Goal: Transaction & Acquisition: Purchase product/service

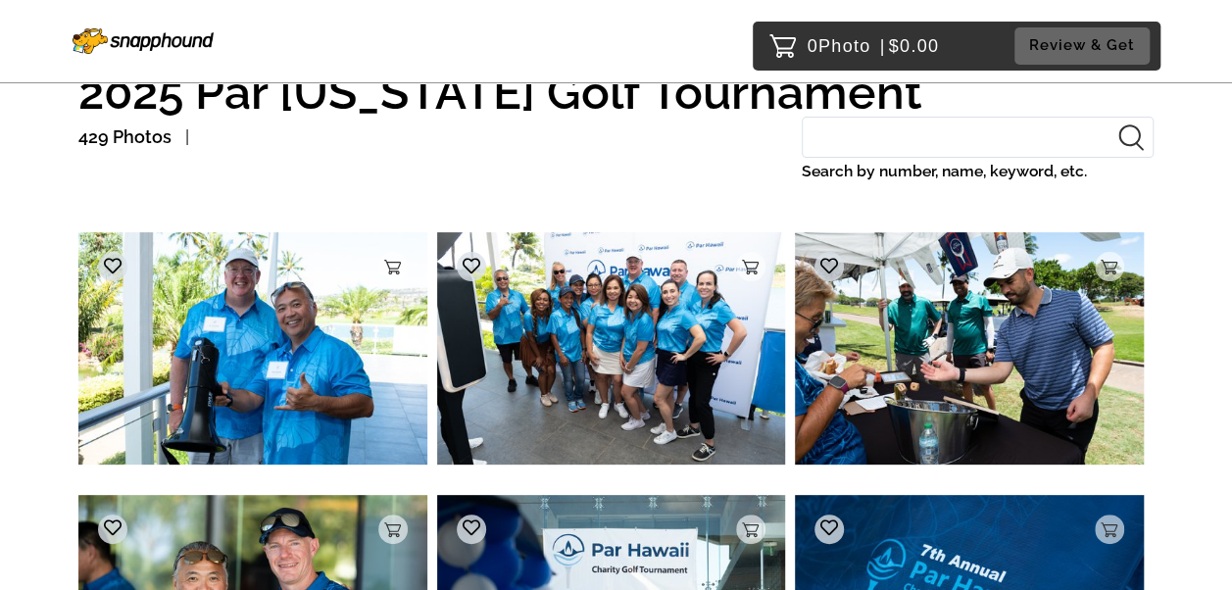
scroll to position [135, 0]
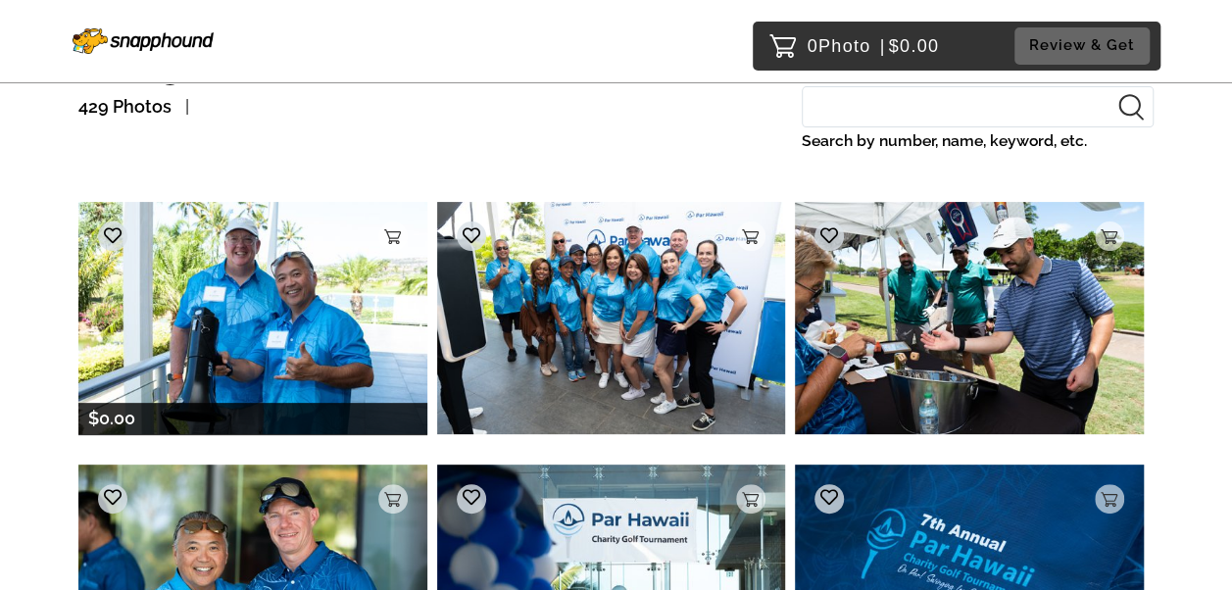
click at [271, 308] on img at bounding box center [252, 318] width 349 height 232
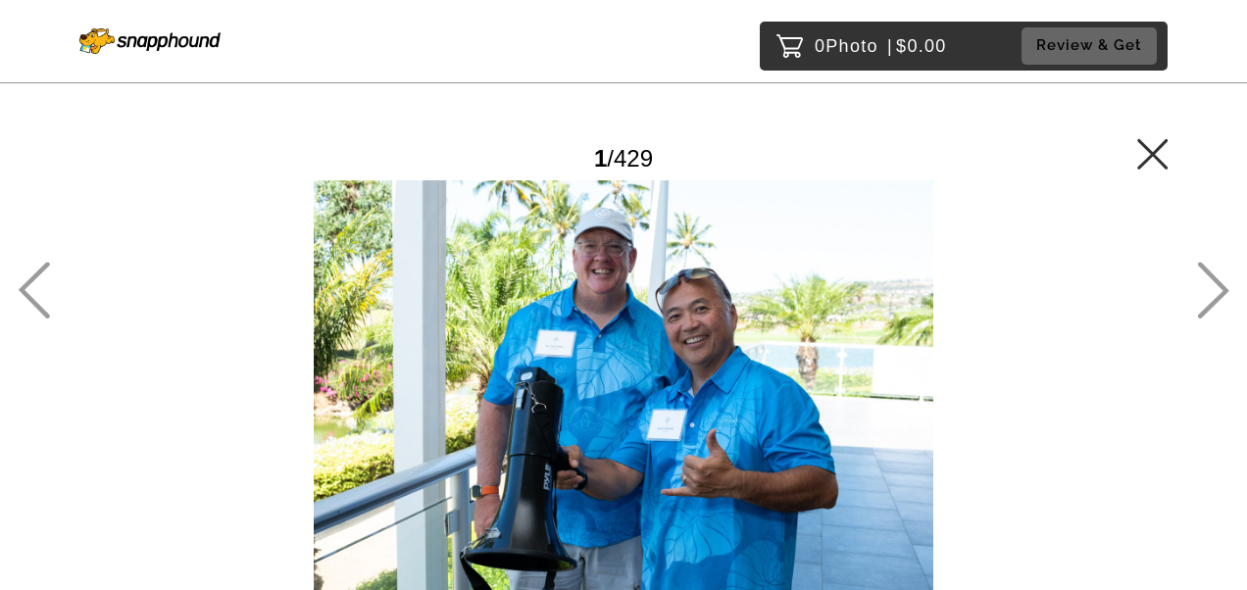
click at [976, 141] on div "1 / 429" at bounding box center [623, 159] width 1090 height 44
click at [851, 260] on div at bounding box center [623, 386] width 1090 height 413
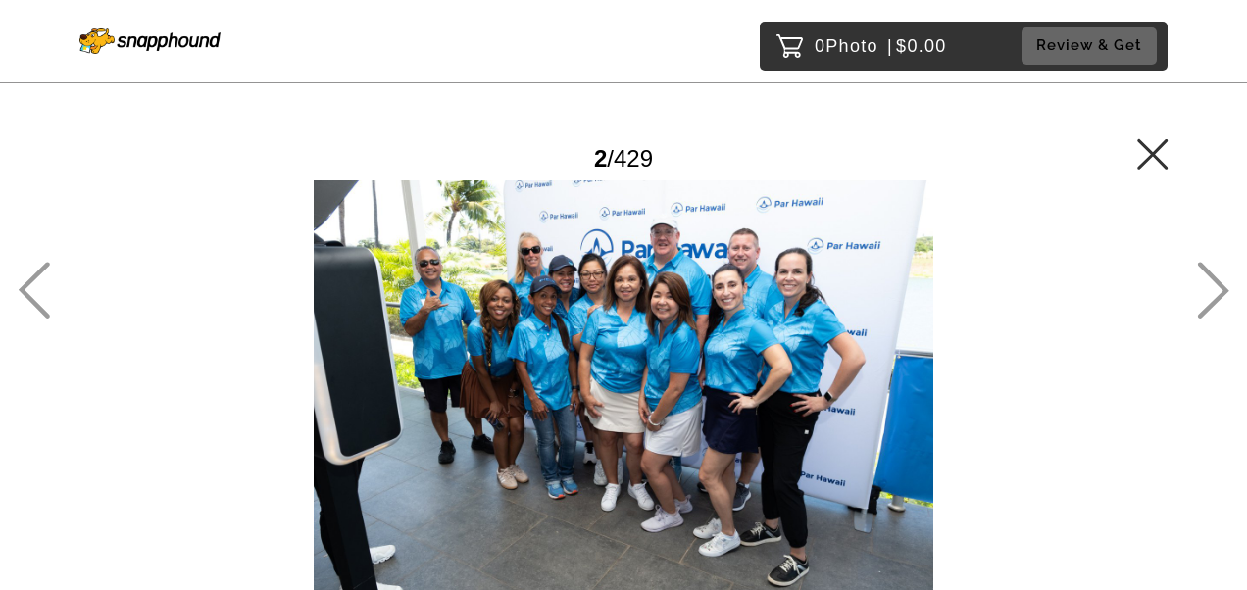
click at [27, 320] on div at bounding box center [34, 295] width 32 height 67
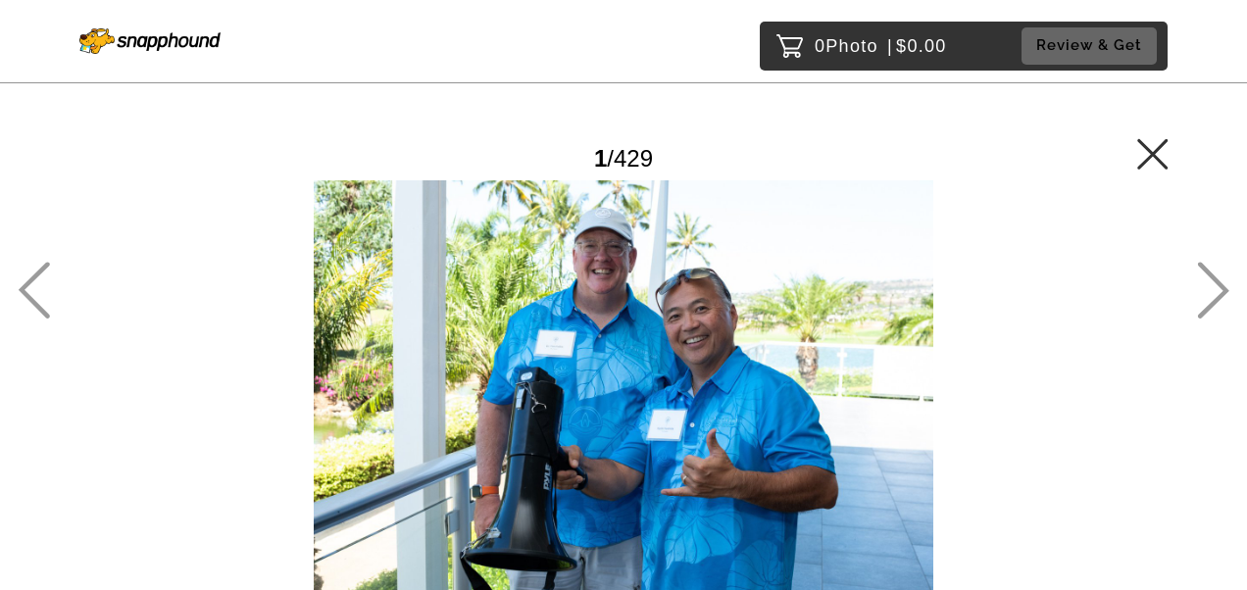
click at [847, 45] on span "Photo" at bounding box center [851, 45] width 53 height 31
click at [835, 47] on span "Photo" at bounding box center [851, 45] width 53 height 31
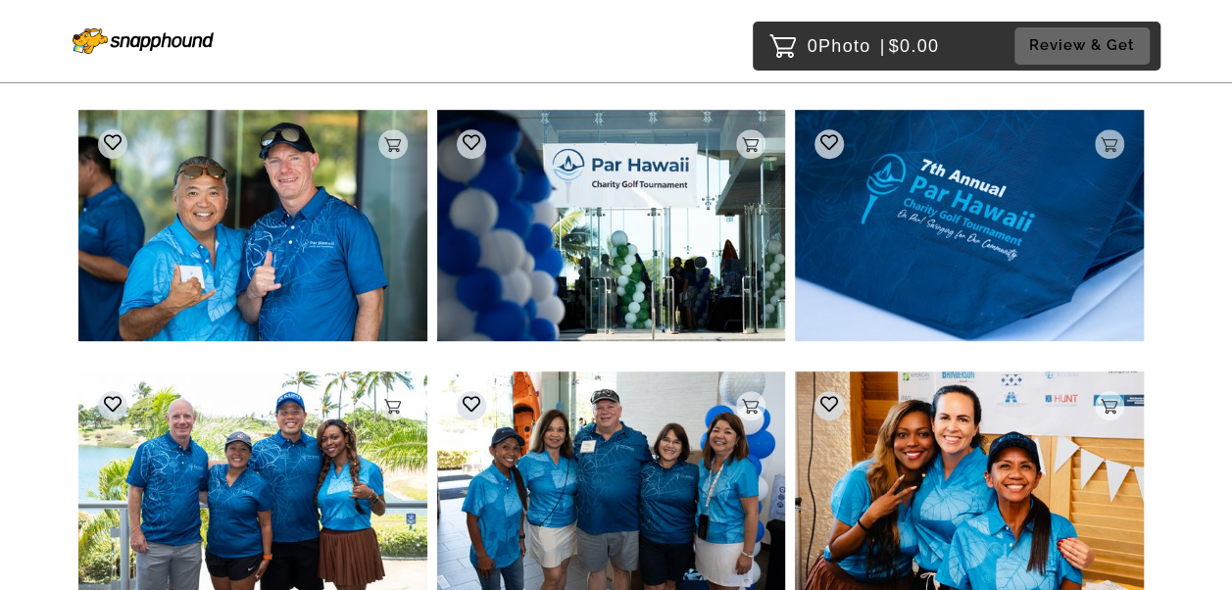
scroll to position [98, 0]
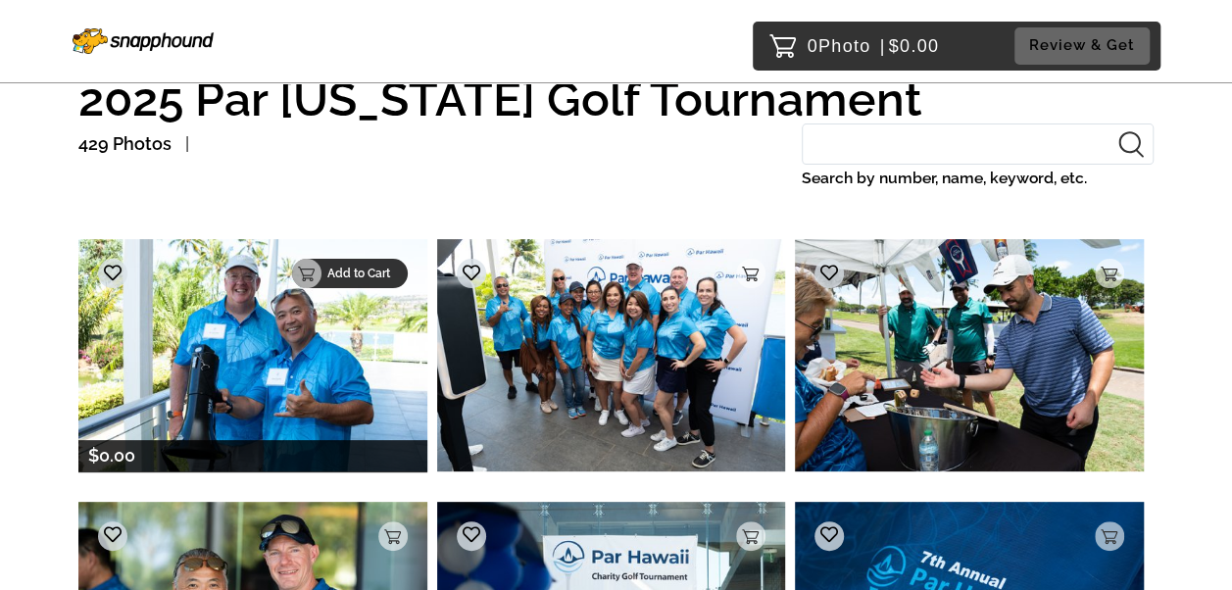
click at [372, 275] on p "Add to Cart" at bounding box center [361, 274] width 69 height 14
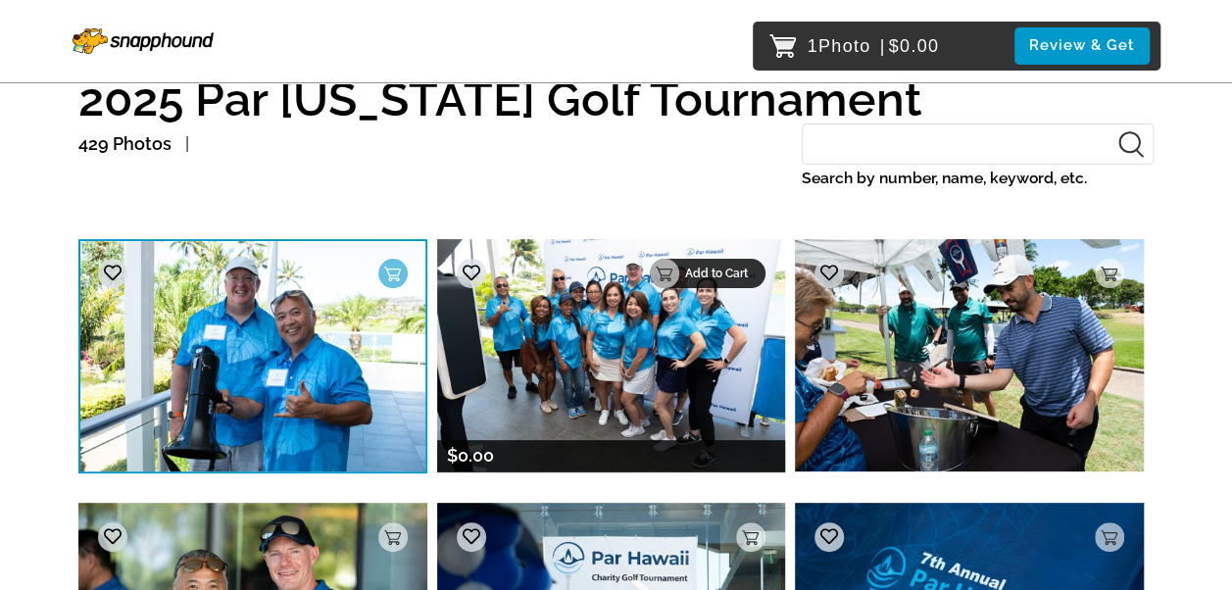
click at [751, 274] on p "Add to Cart" at bounding box center [719, 274] width 69 height 14
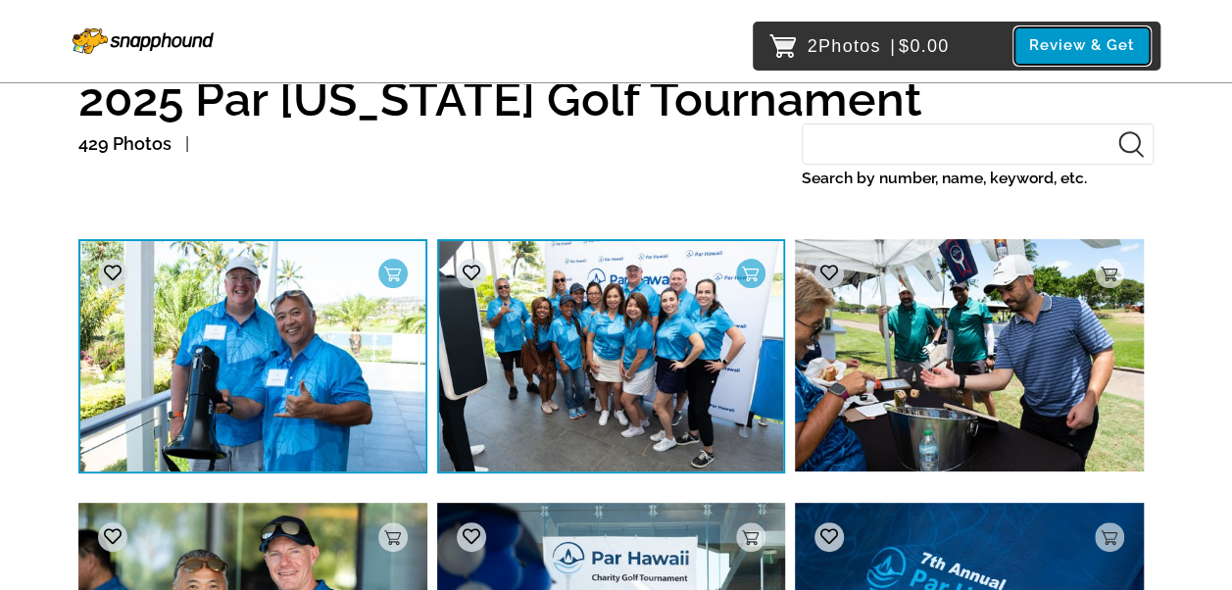
click at [1057, 48] on button "Review & Get" at bounding box center [1081, 45] width 135 height 36
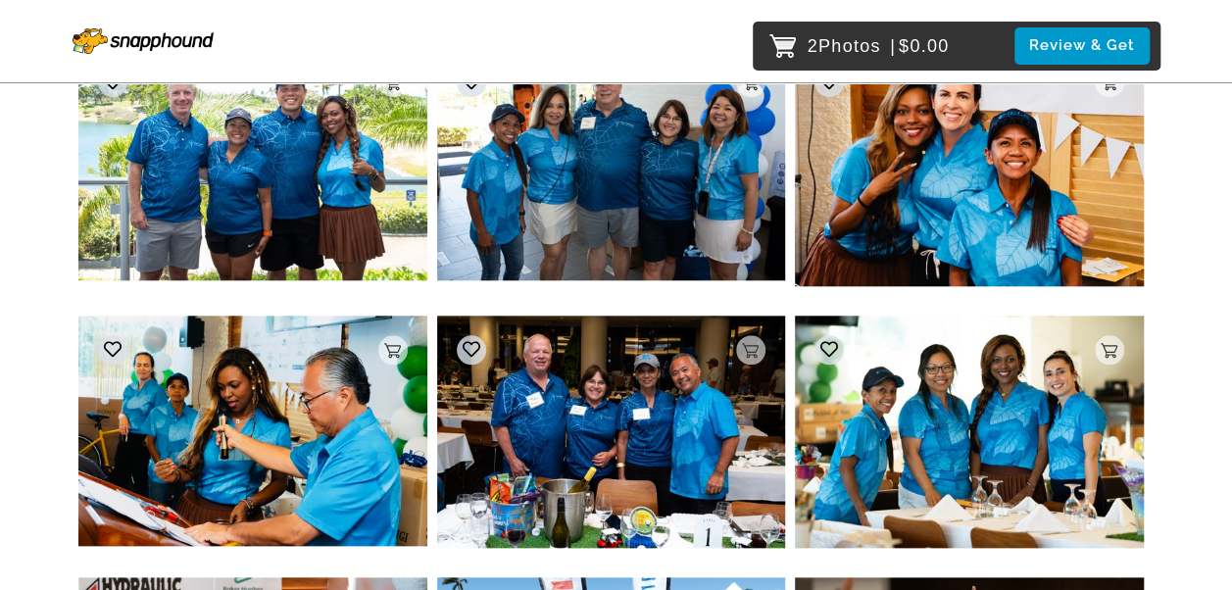
scroll to position [784, 0]
